Goal: Transaction & Acquisition: Purchase product/service

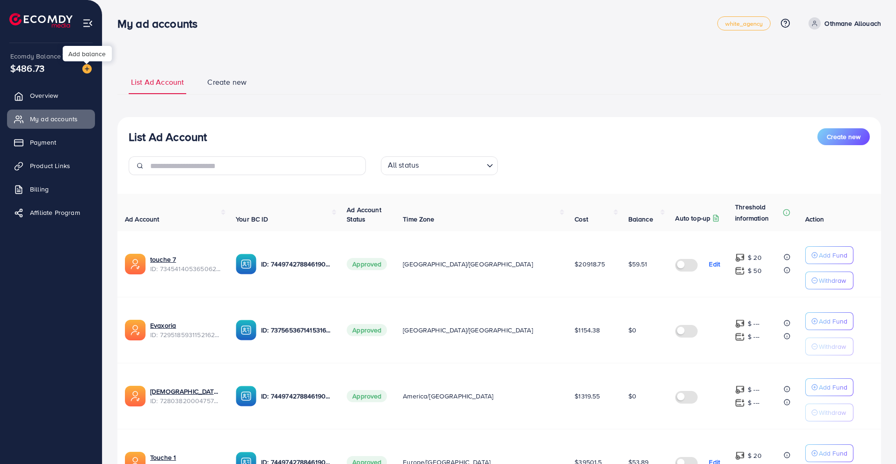
click at [88, 66] on img at bounding box center [86, 68] width 9 height 9
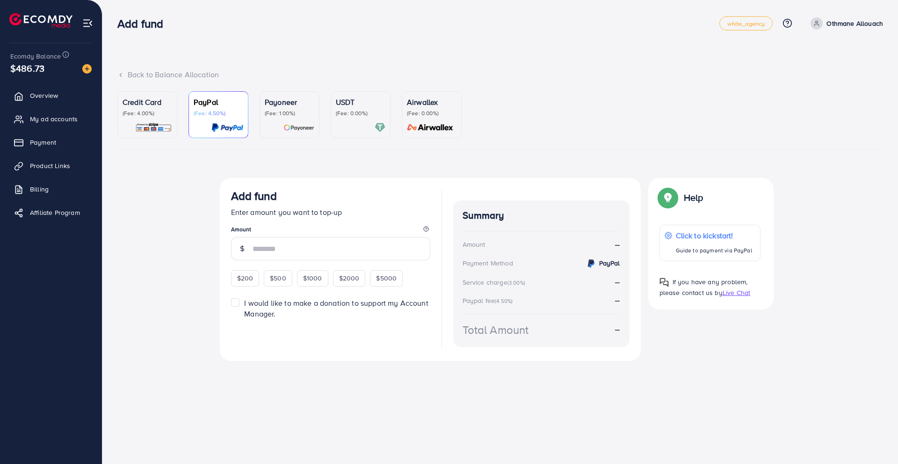
click at [347, 106] on p "USDT" at bounding box center [361, 101] width 50 height 11
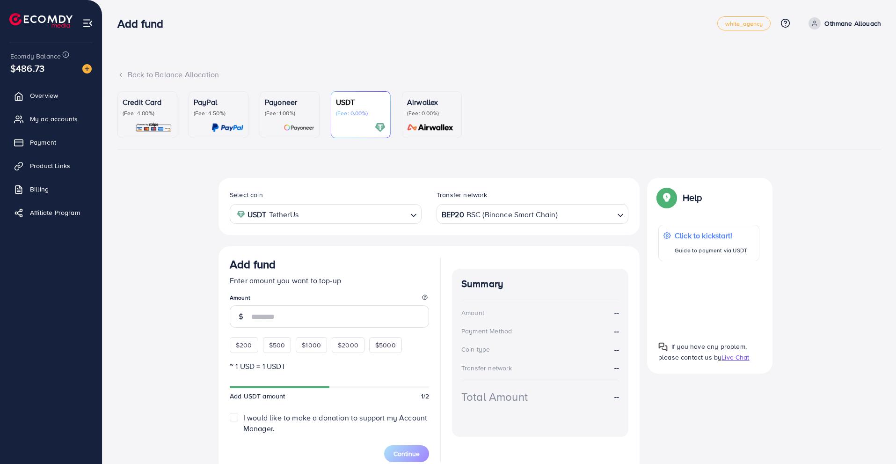
click at [447, 216] on div "BEP20 BSC (Binance Smart Chain)" at bounding box center [527, 213] width 175 height 16
drag, startPoint x: 445, startPoint y: 300, endPoint x: 445, endPoint y: 305, distance: 5.1
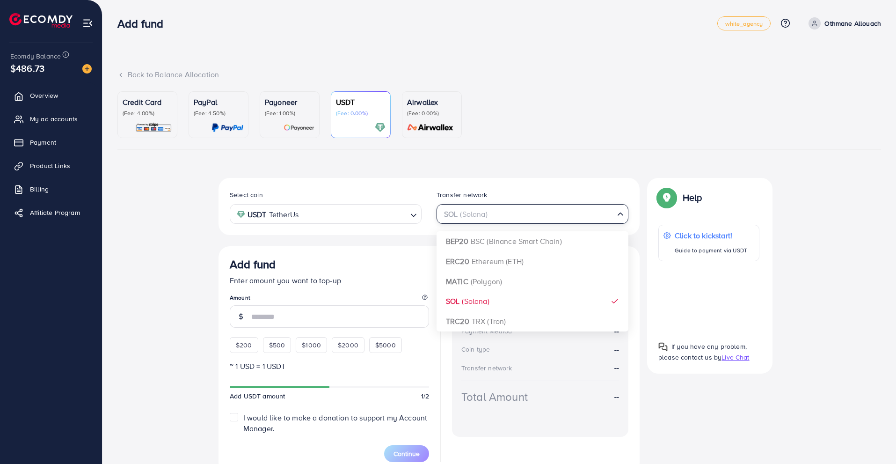
click at [445, 213] on div "SOL (Solana)" at bounding box center [527, 213] width 175 height 16
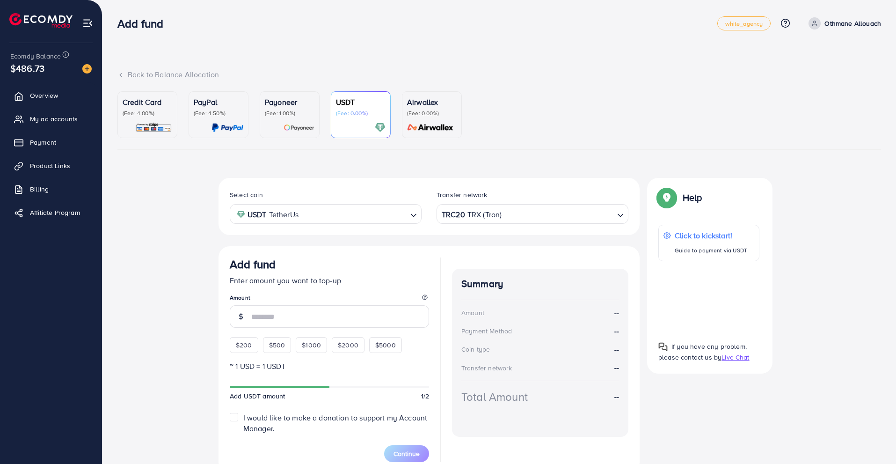
click at [450, 320] on div "Select coin USDT TetherUs Loading... Transfer network TRC20 TRX (Tron) Loading.…" at bounding box center [429, 325] width 421 height 295
click at [302, 318] on input "number" at bounding box center [340, 316] width 178 height 22
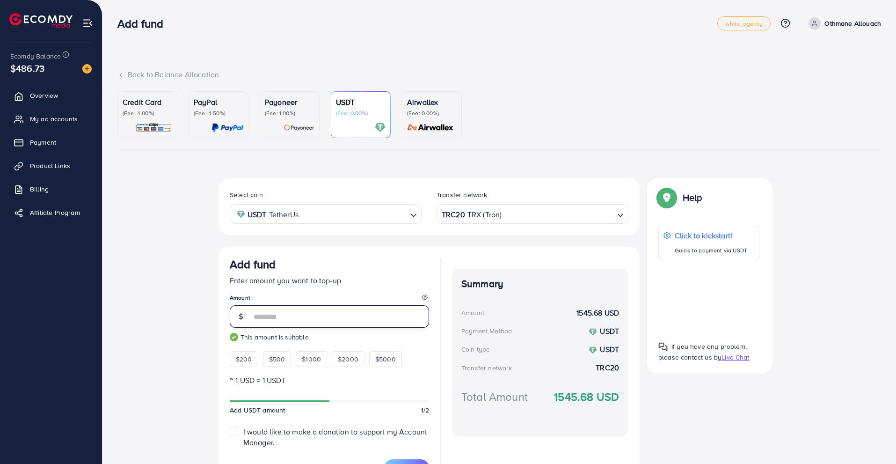
scroll to position [57, 0]
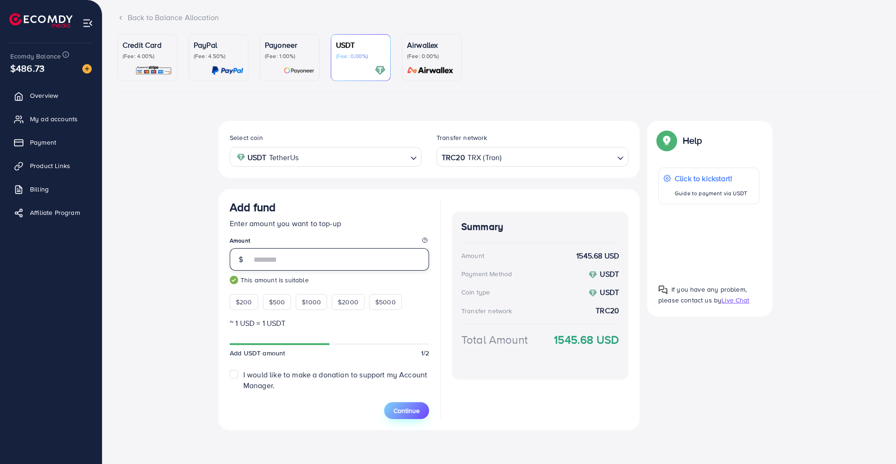
type input "****"
click at [391, 408] on button "Continue" at bounding box center [406, 410] width 45 height 17
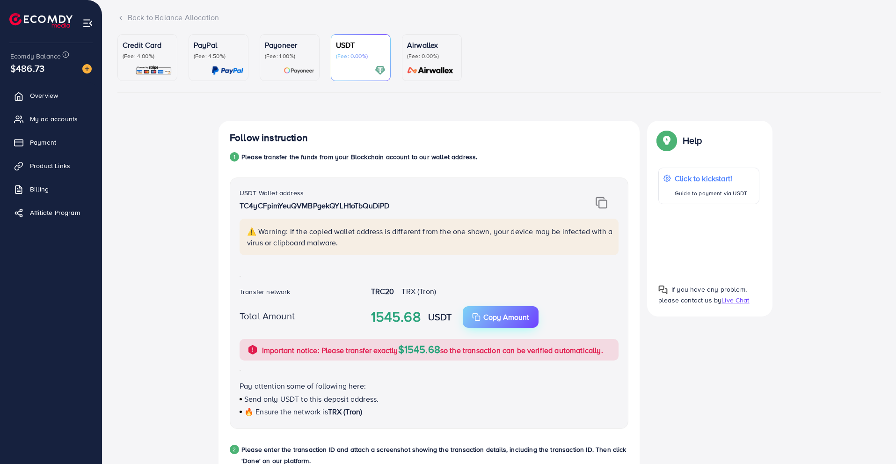
click at [481, 317] on icon "button" at bounding box center [476, 317] width 8 height 8
